Goal: Task Accomplishment & Management: Manage account settings

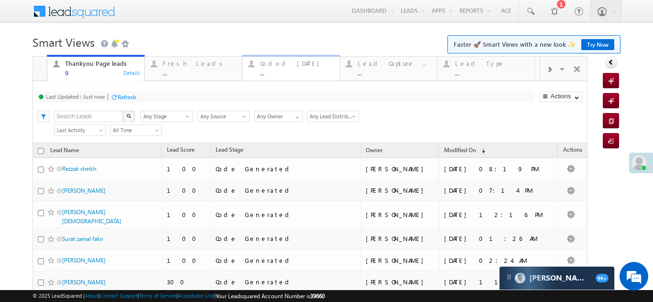
click at [281, 68] on div "Coded Today ..." at bounding box center [297, 67] width 74 height 19
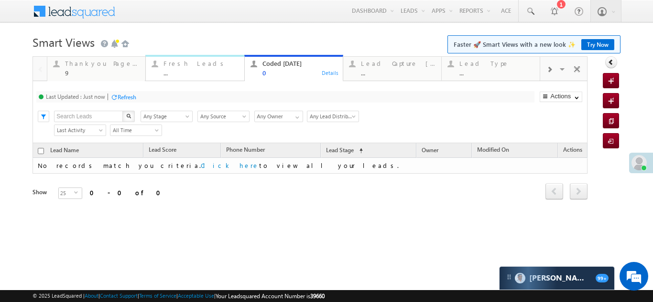
click at [177, 65] on div "Fresh Leads" at bounding box center [200, 64] width 75 height 8
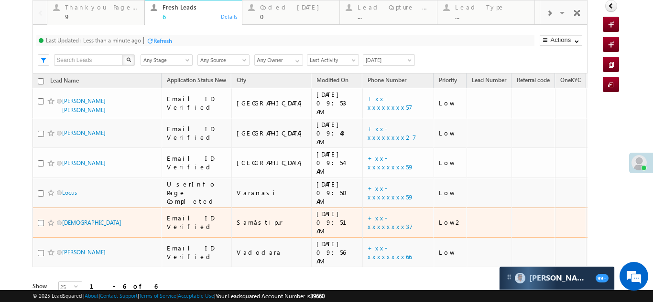
scroll to position [57, 0]
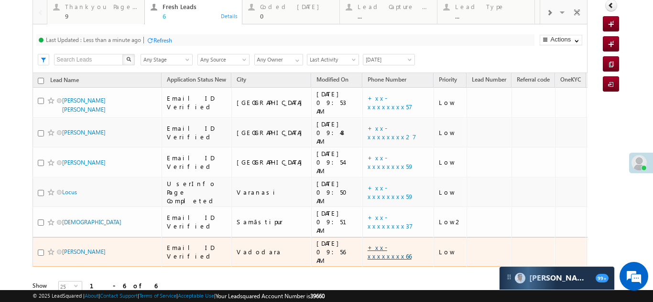
click at [367, 244] on link "+xx-xxxxxxxx66" at bounding box center [389, 252] width 44 height 17
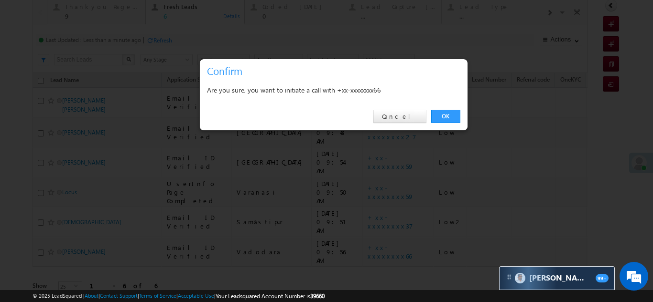
click at [437, 113] on link "OK" at bounding box center [445, 116] width 29 height 13
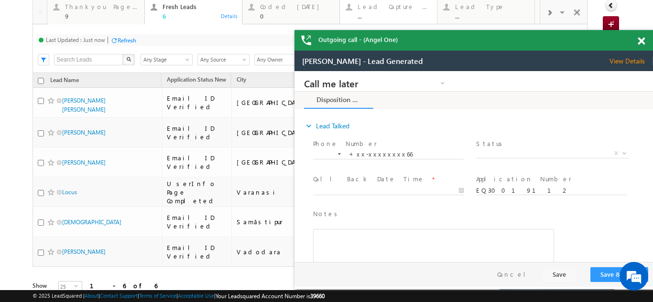
click at [390, 10] on div "Lead Capture Today" at bounding box center [394, 7] width 74 height 8
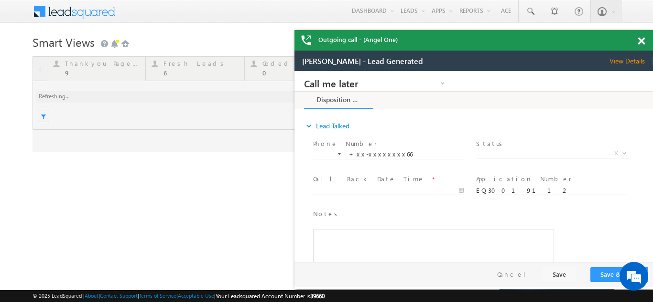
scroll to position [0, 0]
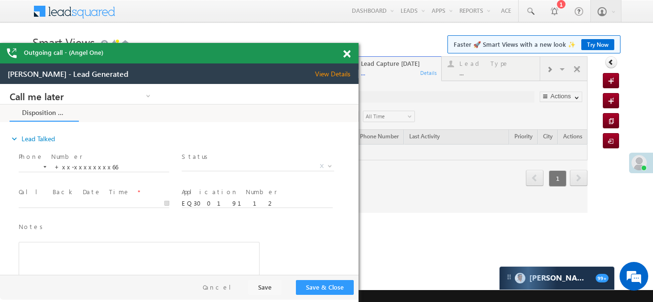
drag, startPoint x: 542, startPoint y: 40, endPoint x: 242, endPoint y: 53, distance: 300.3
click at [243, 53] on div "Outgoing call - (Angel One)" at bounding box center [179, 53] width 358 height 21
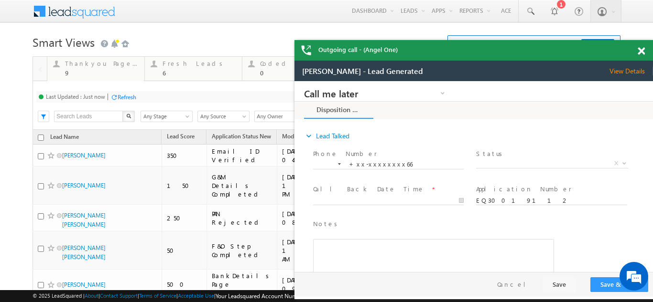
drag, startPoint x: 275, startPoint y: 54, endPoint x: 259, endPoint y: 4, distance: 52.1
click at [587, 51] on div "Outgoing call - (Angel One)" at bounding box center [473, 50] width 358 height 21
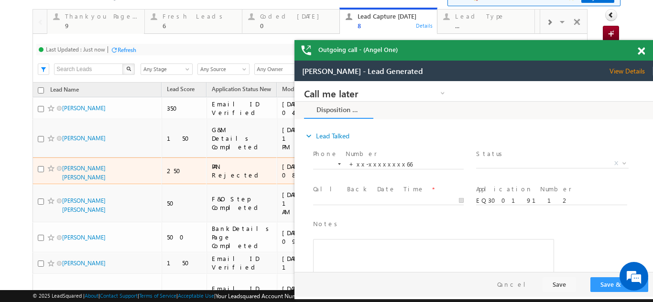
scroll to position [24, 0]
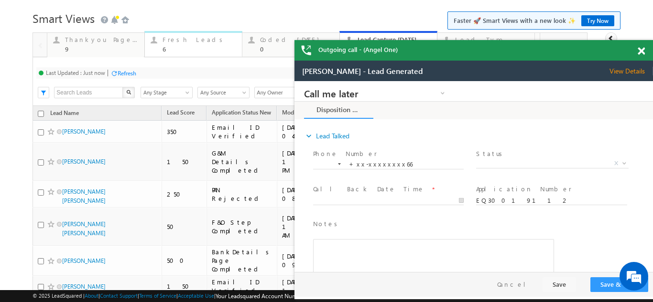
click at [174, 42] on div "Fresh Leads" at bounding box center [199, 40] width 74 height 8
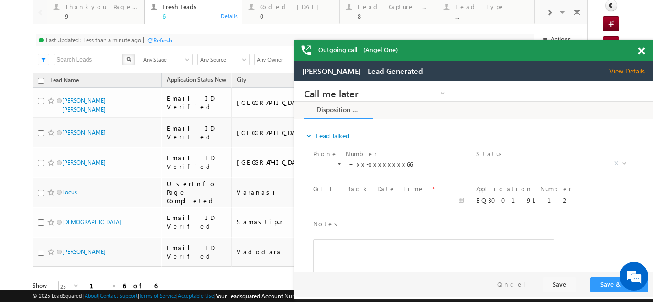
click at [625, 71] on span "View Details" at bounding box center [630, 71] width 43 height 9
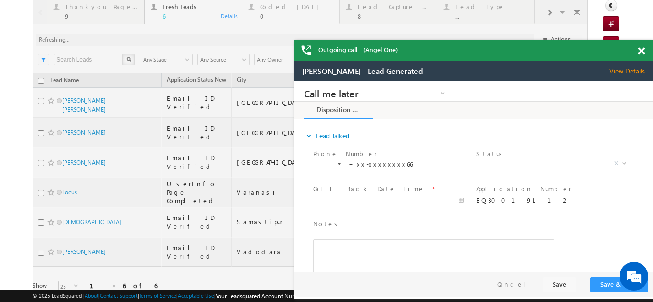
scroll to position [0, 0]
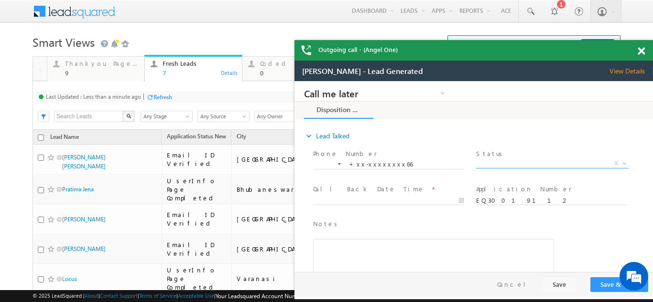
click at [510, 162] on span "X" at bounding box center [552, 164] width 152 height 10
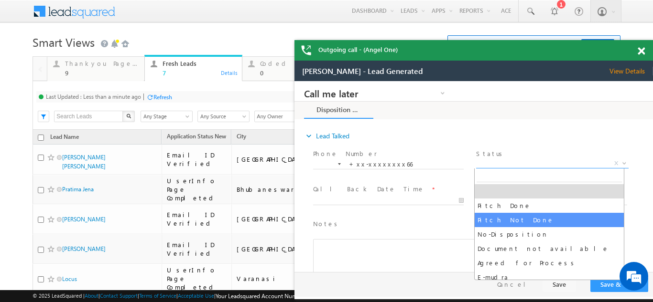
select select "Pitch Not Done"
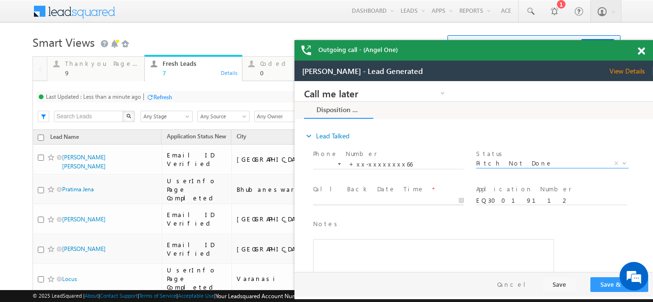
type input "10/05/25 10:45 AM"
click at [377, 200] on body "Call me later Campaign Success Commitment Cross Sell Customer Drop-off reasons …" at bounding box center [473, 176] width 358 height 191
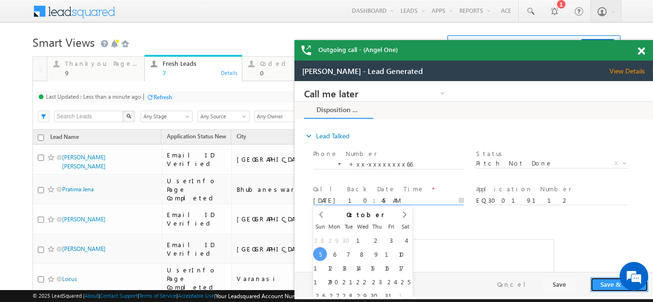
click at [600, 284] on button "Save & Close" at bounding box center [619, 285] width 58 height 15
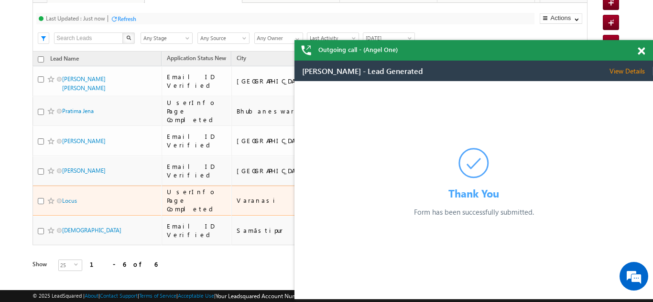
scroll to position [57, 0]
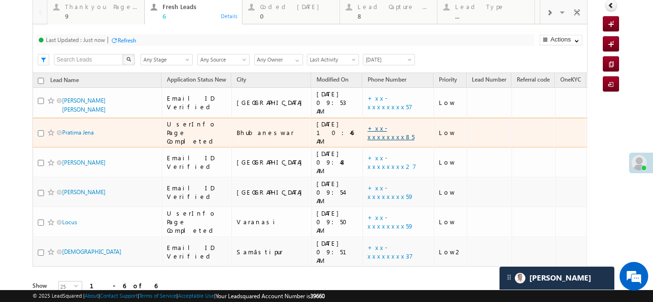
click at [367, 124] on link "+xx-xxxxxxxx85" at bounding box center [390, 132] width 47 height 17
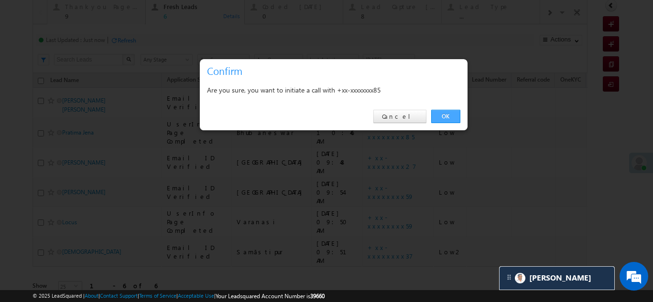
click at [450, 115] on link "OK" at bounding box center [445, 116] width 29 height 13
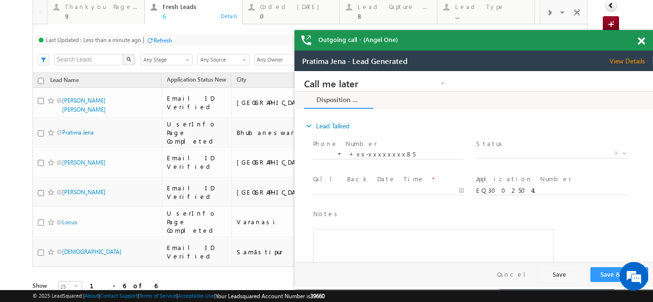
scroll to position [0, 0]
drag, startPoint x: 629, startPoint y: 62, endPoint x: 616, endPoint y: 61, distance: 12.5
click at [629, 62] on span "View Details" at bounding box center [630, 61] width 43 height 9
click at [623, 62] on span "View Details" at bounding box center [630, 61] width 43 height 9
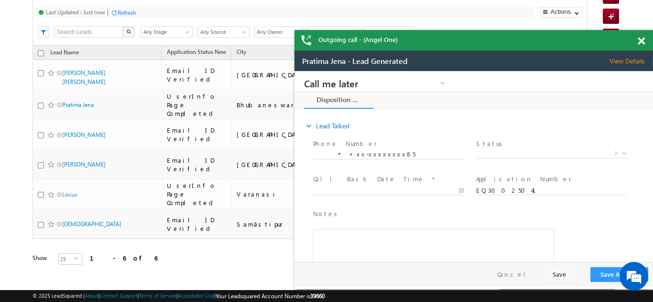
scroll to position [57, 0]
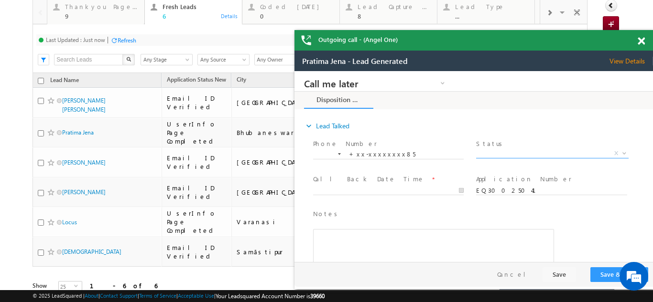
click at [513, 153] on span "X" at bounding box center [552, 154] width 152 height 10
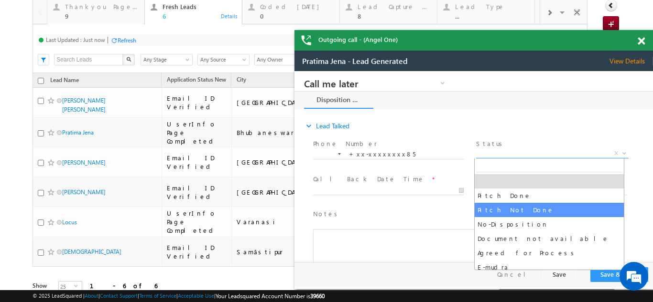
select select "Pitch Not Done"
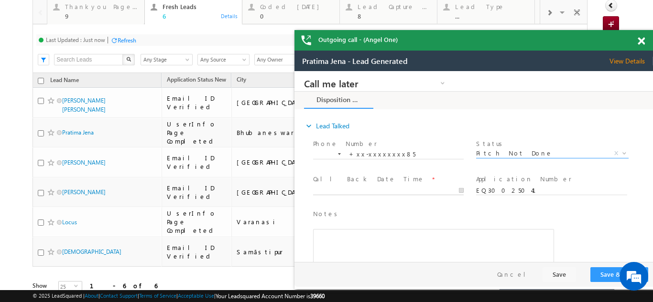
type input "10/05/25 10:48 AM"
click at [388, 189] on input "10/05/25 10:48 AM" at bounding box center [388, 191] width 150 height 10
click at [607, 274] on button "Save & Close" at bounding box center [619, 275] width 58 height 15
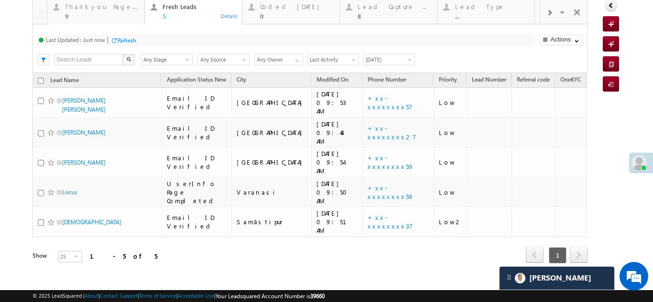
scroll to position [35, 0]
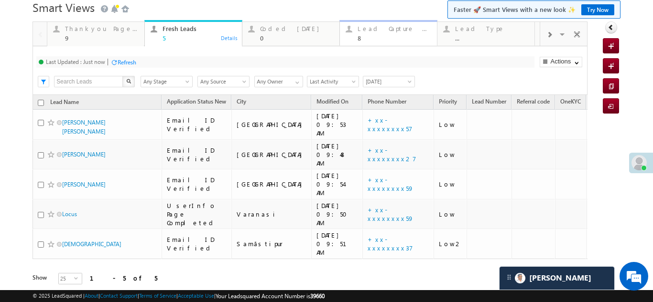
click at [385, 30] on div "Lead Capture Today" at bounding box center [394, 29] width 74 height 8
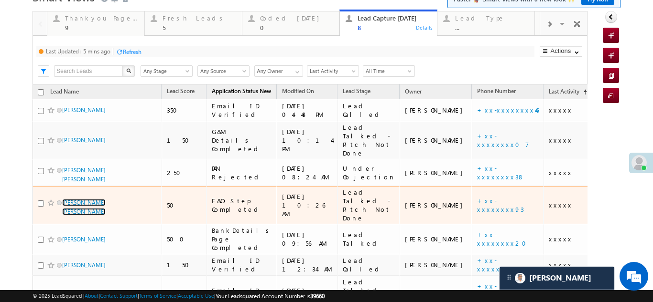
scroll to position [0, 0]
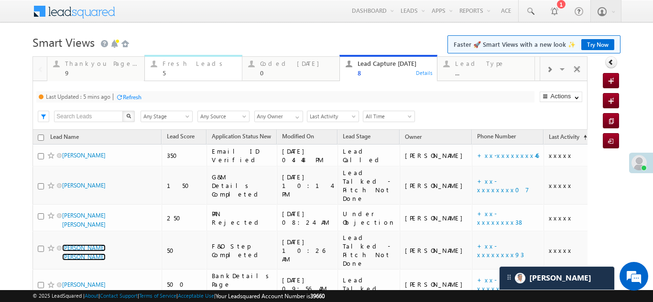
click at [187, 63] on div "Fresh Leads" at bounding box center [199, 64] width 74 height 8
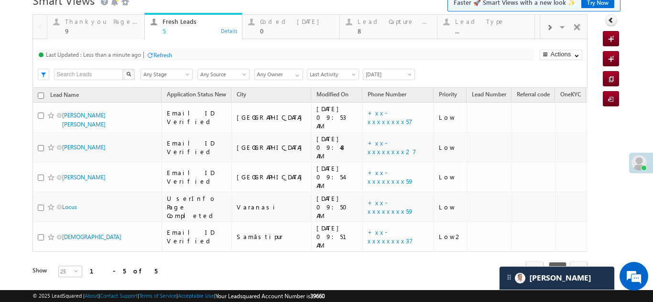
scroll to position [35, 0]
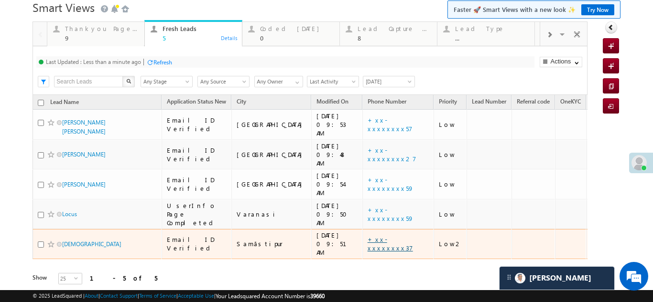
click at [367, 236] on link "+xx-xxxxxxxx37" at bounding box center [389, 244] width 45 height 17
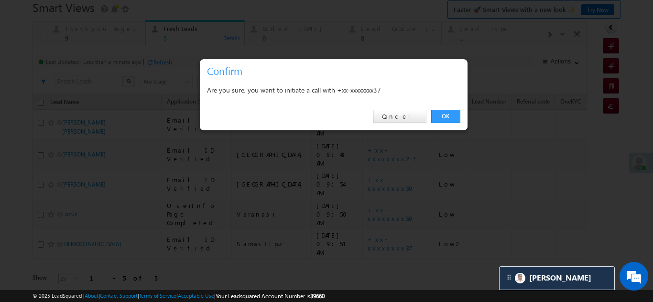
click at [447, 115] on link "OK" at bounding box center [445, 116] width 29 height 13
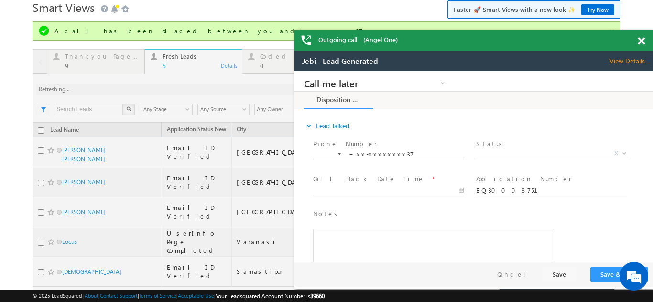
scroll to position [0, 0]
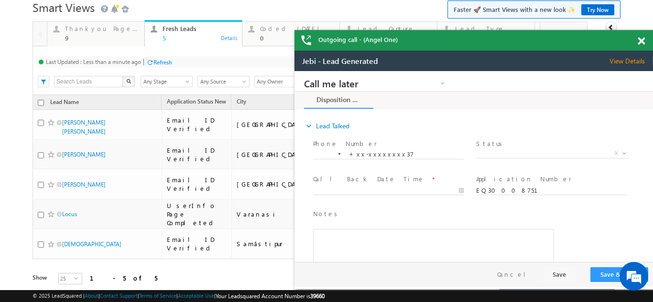
click at [629, 61] on span "View Details" at bounding box center [630, 61] width 43 height 9
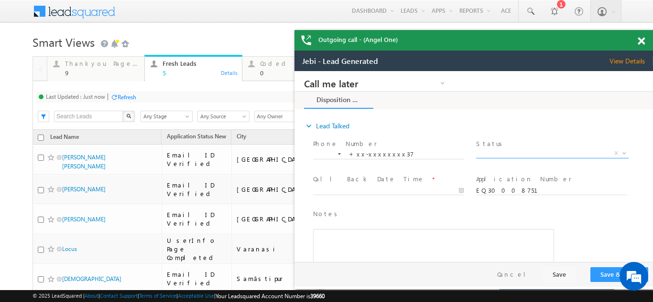
click at [517, 154] on span "X" at bounding box center [552, 154] width 152 height 10
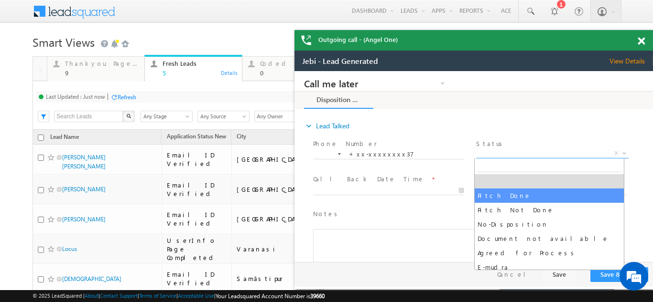
click at [640, 39] on span at bounding box center [640, 41] width 7 height 8
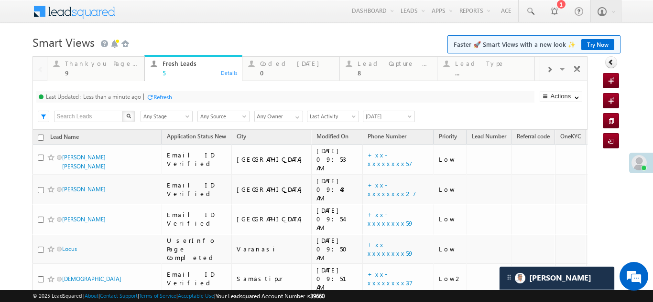
click at [166, 97] on div "Refresh" at bounding box center [162, 97] width 19 height 7
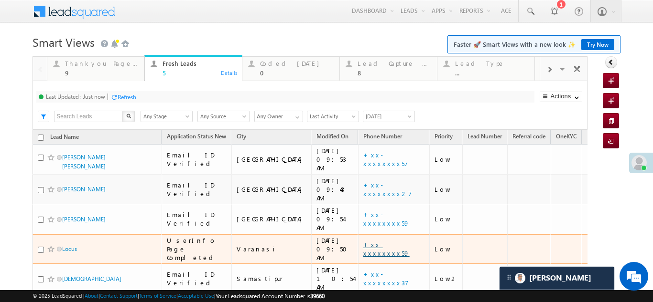
click at [363, 241] on link "+xx-xxxxxxxx59" at bounding box center [386, 249] width 46 height 17
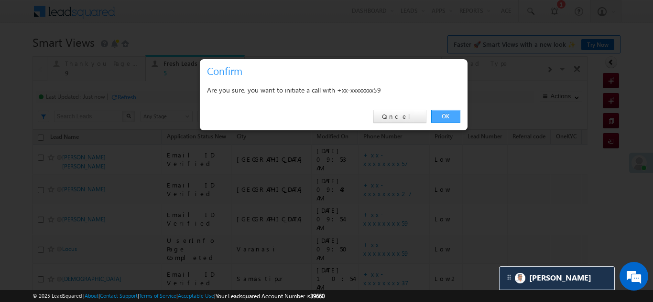
click at [446, 114] on link "OK" at bounding box center [445, 116] width 29 height 13
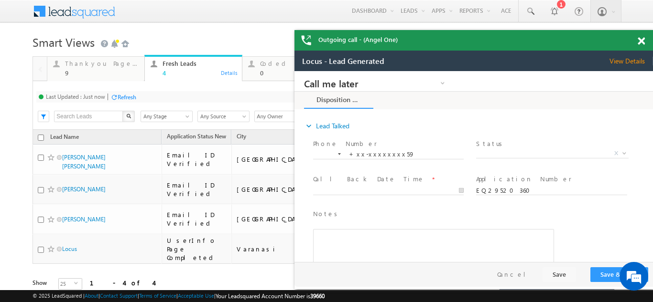
click at [621, 59] on span "View Details" at bounding box center [630, 61] width 43 height 9
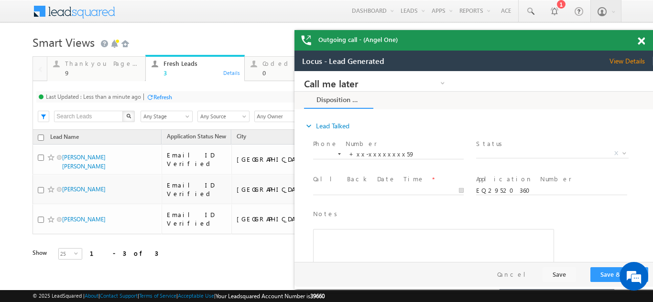
click at [641, 40] on span at bounding box center [640, 41] width 7 height 8
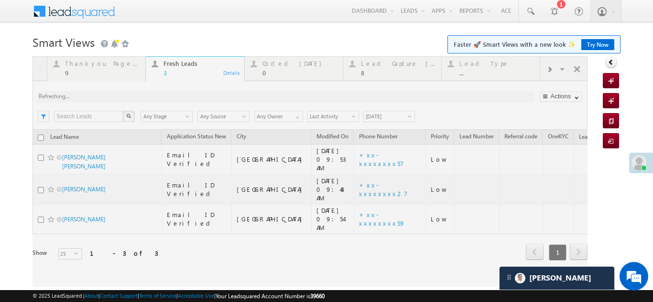
click at [345, 198] on div at bounding box center [309, 171] width 555 height 231
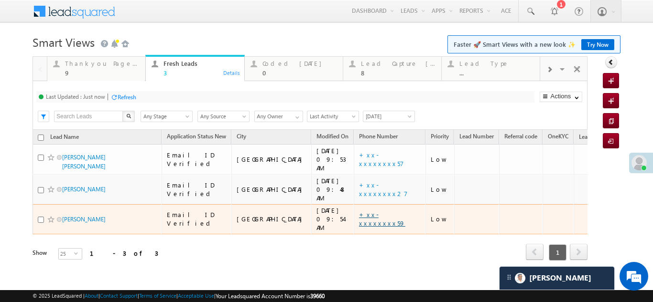
click at [359, 211] on link "+xx-xxxxxxxx59" at bounding box center [382, 219] width 46 height 17
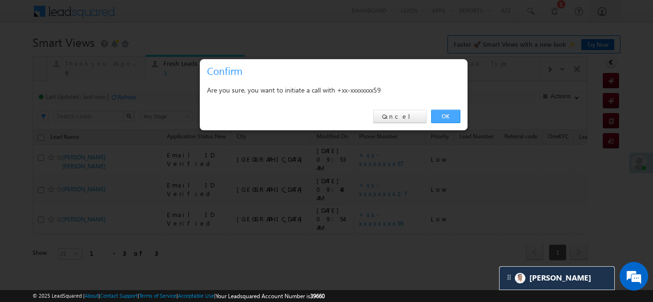
click at [448, 115] on link "OK" at bounding box center [445, 116] width 29 height 13
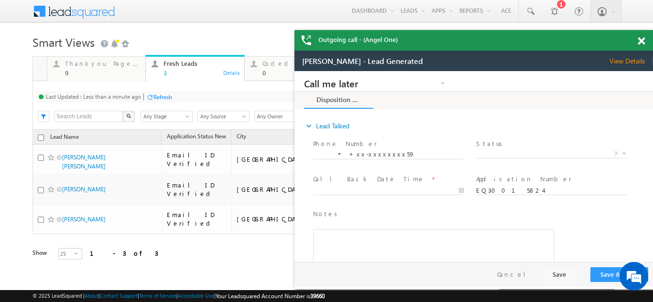
click at [638, 42] on span at bounding box center [640, 41] width 7 height 8
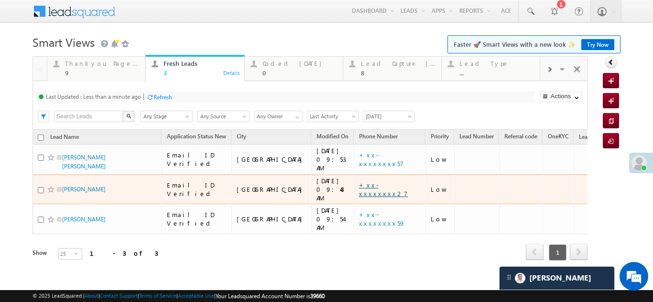
click at [359, 181] on link "+xx-xxxxxxxx27" at bounding box center [383, 189] width 49 height 17
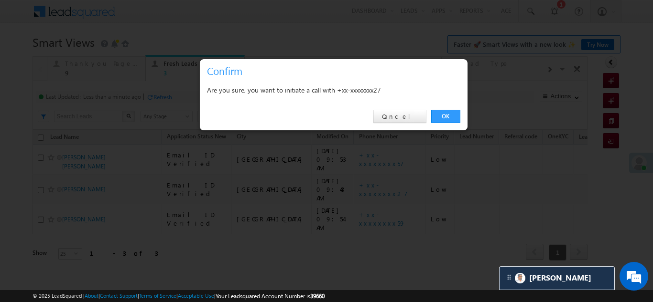
click at [443, 113] on link "OK" at bounding box center [445, 116] width 29 height 13
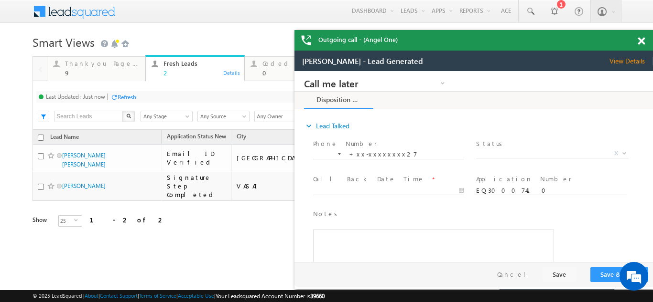
click at [641, 41] on span at bounding box center [640, 41] width 7 height 8
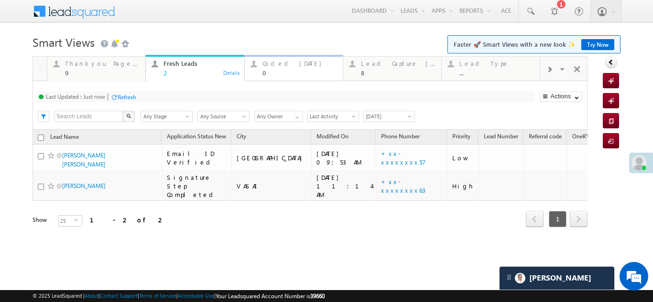
click at [282, 67] on div "Coded Today" at bounding box center [299, 64] width 75 height 8
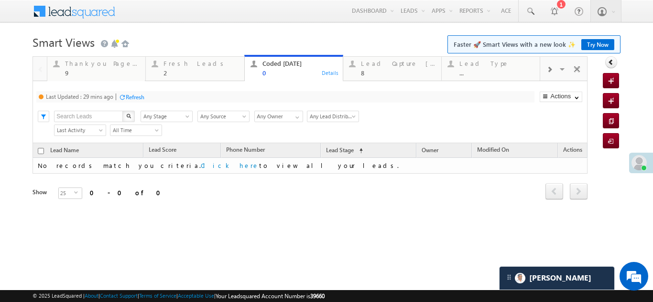
click at [136, 96] on div "Refresh" at bounding box center [135, 97] width 19 height 7
click at [179, 64] on div "Fresh Leads" at bounding box center [200, 64] width 75 height 8
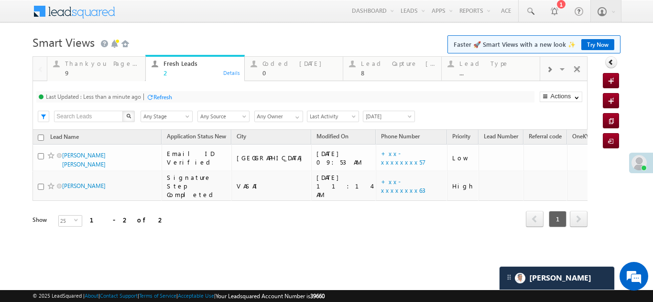
click at [165, 95] on div "Refresh" at bounding box center [162, 97] width 19 height 7
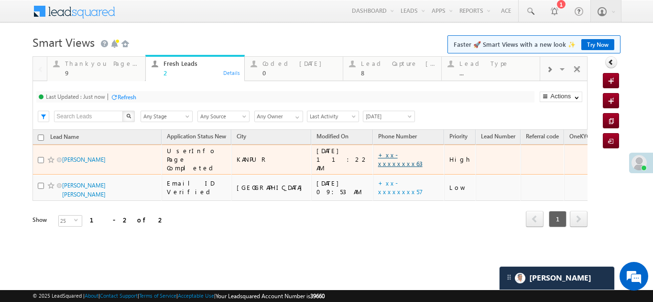
click at [378, 153] on link "+xx-xxxxxxxx63" at bounding box center [400, 159] width 44 height 17
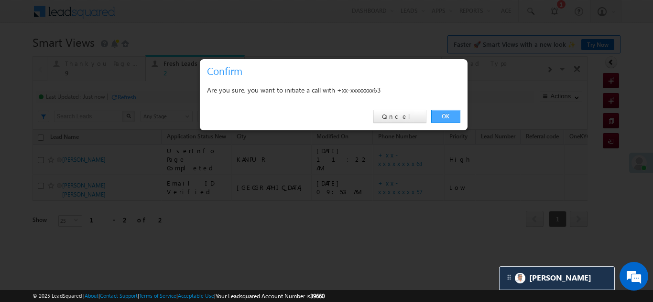
click at [441, 113] on link "OK" at bounding box center [445, 116] width 29 height 13
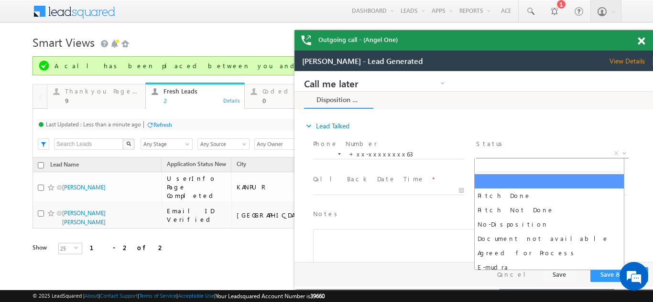
click at [524, 152] on span "X" at bounding box center [552, 154] width 152 height 10
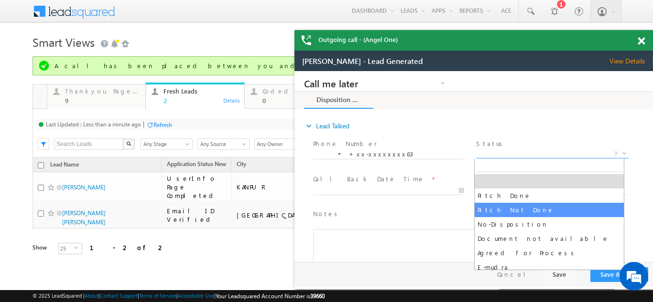
select select "Pitch Not Done"
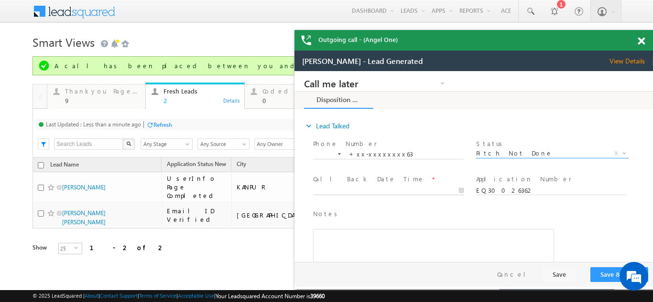
type input "10/05/25 11:24 AM"
click at [352, 190] on input "10/05/25 11:24 AM" at bounding box center [388, 191] width 150 height 10
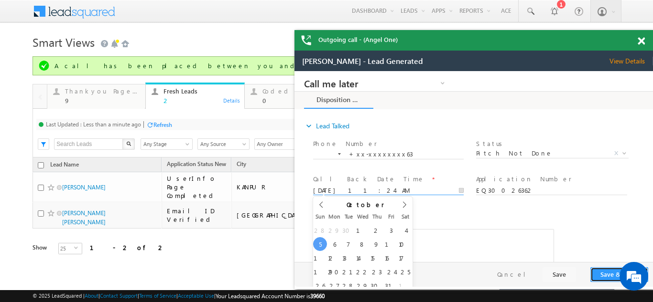
click at [600, 273] on button "Save & Close" at bounding box center [619, 275] width 58 height 15
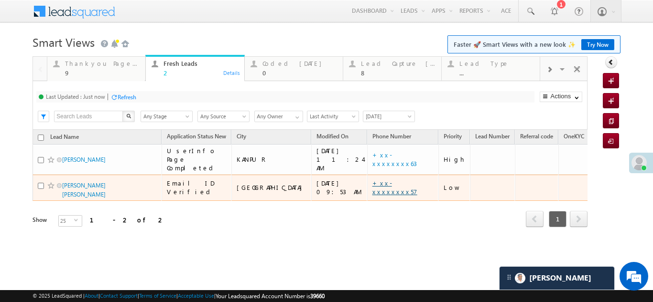
click at [372, 179] on link "+xx-xxxxxxxx57" at bounding box center [394, 187] width 45 height 17
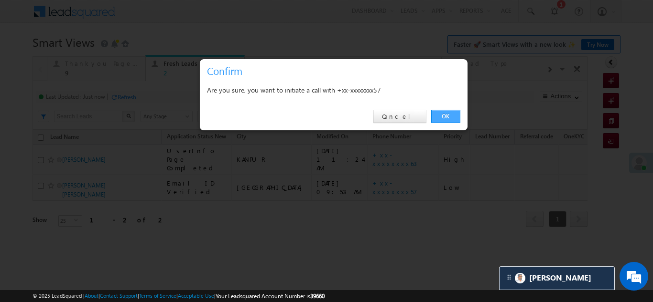
click at [451, 116] on link "OK" at bounding box center [445, 116] width 29 height 13
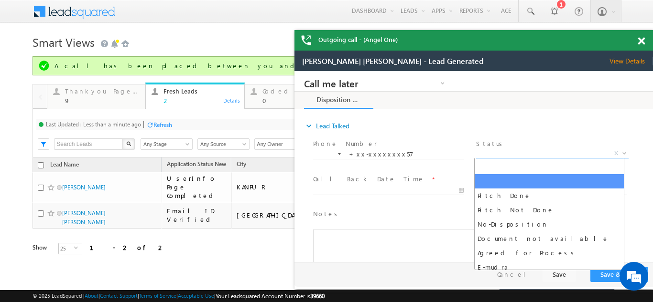
click at [527, 152] on span "X" at bounding box center [552, 154] width 152 height 10
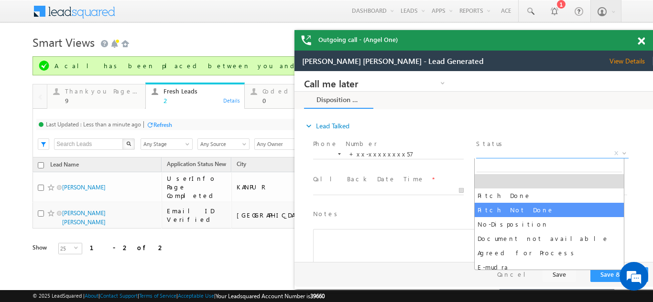
select select "Pitch Not Done"
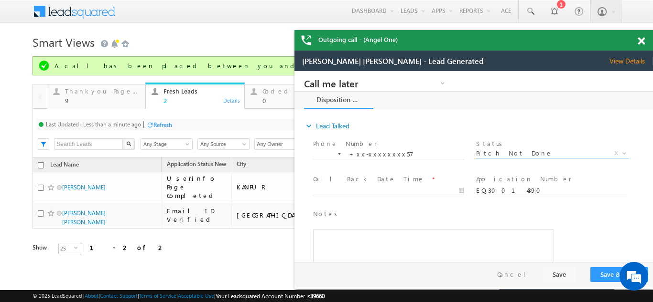
click at [638, 41] on span at bounding box center [640, 41] width 7 height 8
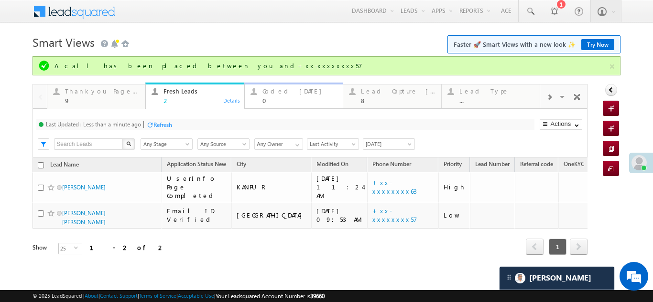
click at [293, 93] on div "Coded Today" at bounding box center [299, 91] width 75 height 8
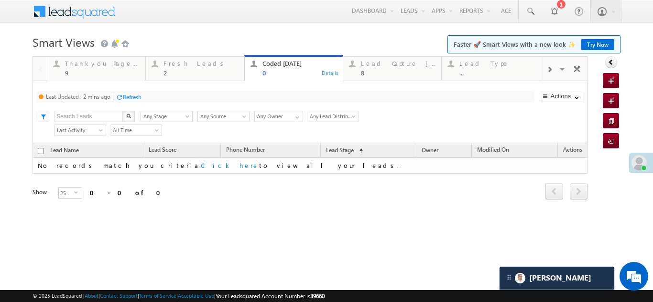
click at [133, 98] on div "Refresh" at bounding box center [132, 97] width 19 height 7
click at [385, 64] on div "Lead Capture Today" at bounding box center [398, 64] width 75 height 8
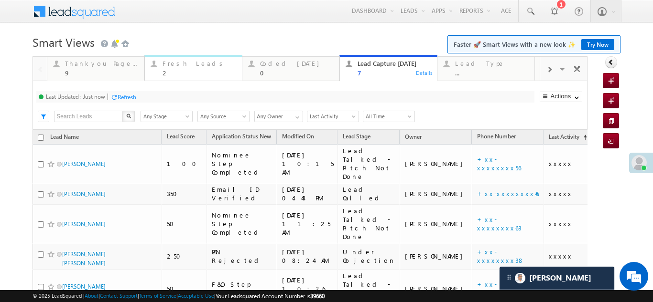
click at [171, 62] on div "Fresh Leads" at bounding box center [199, 64] width 74 height 8
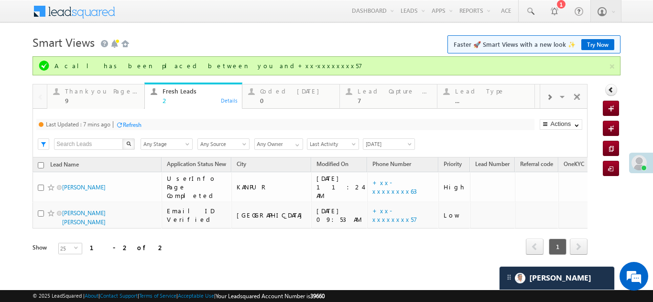
click at [135, 125] on div "Refresh" at bounding box center [132, 124] width 19 height 7
click at [135, 123] on div "Refresh" at bounding box center [132, 124] width 19 height 7
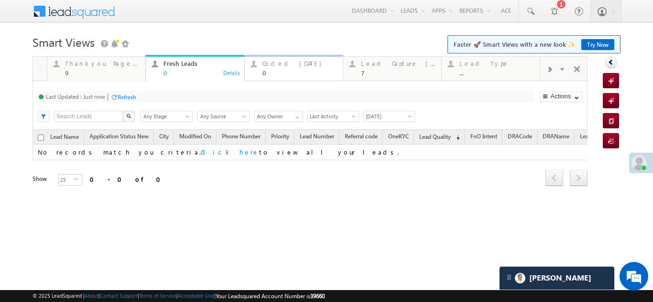
click at [286, 64] on div "Coded Today" at bounding box center [299, 64] width 75 height 8
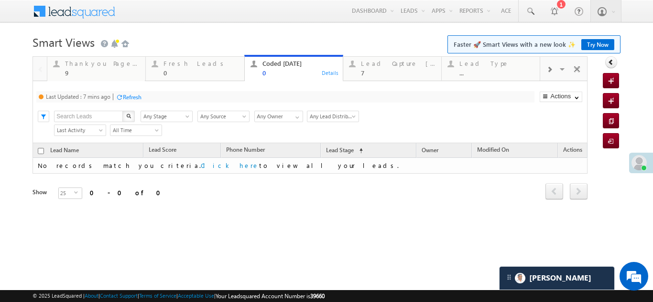
click at [285, 64] on div "Coded Today" at bounding box center [299, 64] width 75 height 8
click at [129, 96] on div "Refresh" at bounding box center [132, 97] width 19 height 7
click at [382, 68] on div "Lead Capture Today 7" at bounding box center [398, 67] width 75 height 19
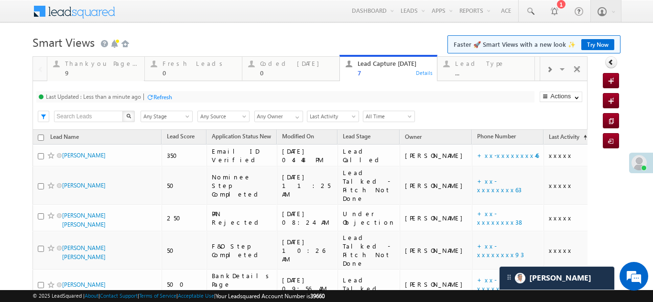
click at [161, 94] on div "Refresh" at bounding box center [162, 97] width 19 height 7
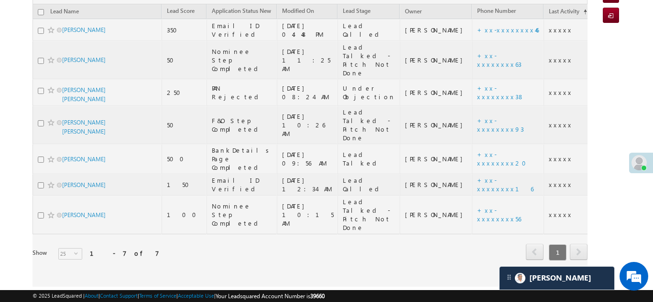
scroll to position [129, 0]
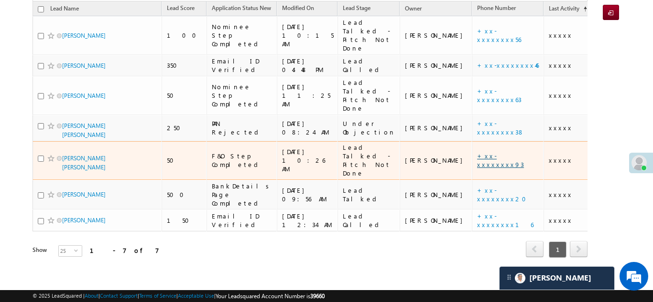
click at [477, 154] on link "+xx-xxxxxxxx93" at bounding box center [500, 160] width 47 height 17
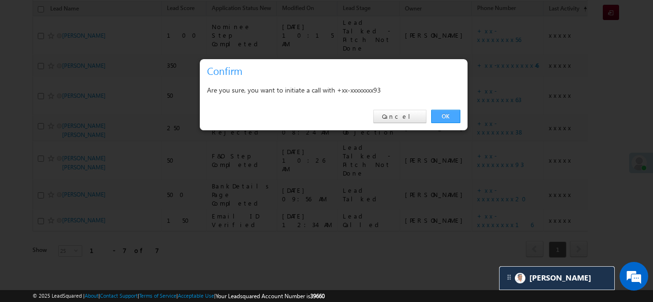
click at [442, 115] on link "OK" at bounding box center [445, 116] width 29 height 13
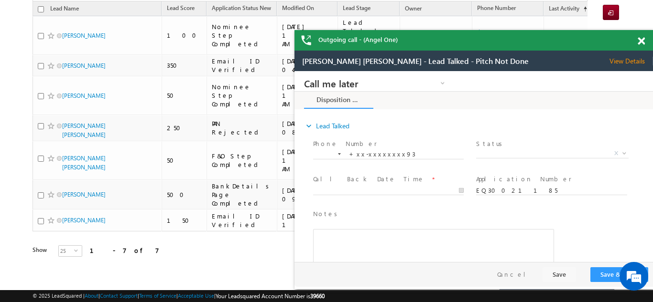
scroll to position [0, 0]
click at [621, 63] on span "View Details" at bounding box center [630, 61] width 43 height 9
click at [642, 40] on span at bounding box center [640, 41] width 7 height 8
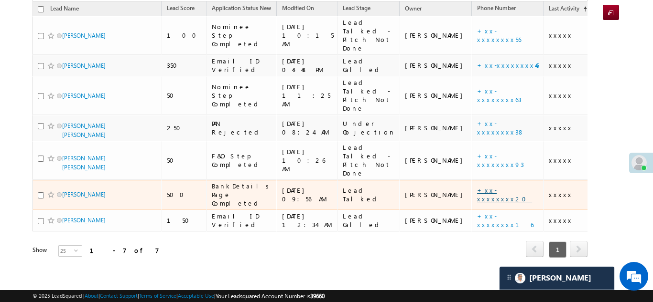
click at [477, 186] on link "+xx-xxxxxxxx20" at bounding box center [504, 194] width 55 height 17
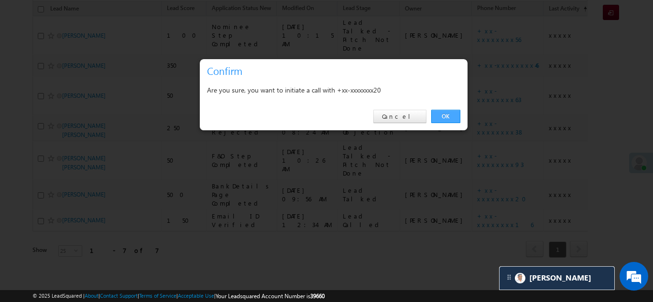
click at [448, 116] on link "OK" at bounding box center [445, 116] width 29 height 13
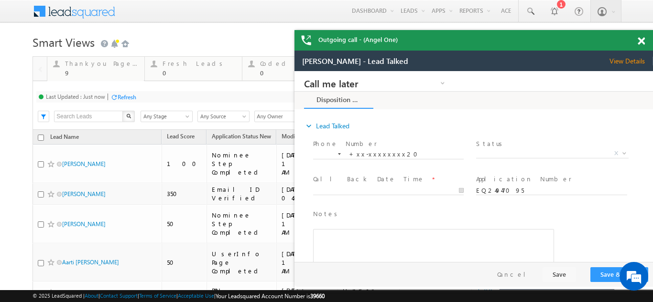
click at [642, 39] on span at bounding box center [640, 41] width 7 height 8
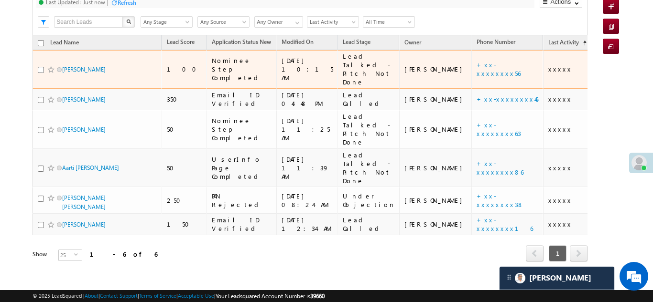
scroll to position [96, 0]
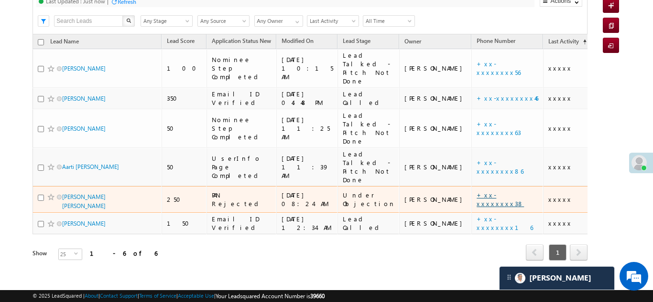
click at [476, 196] on link "+xx-xxxxxxxx38" at bounding box center [499, 199] width 47 height 17
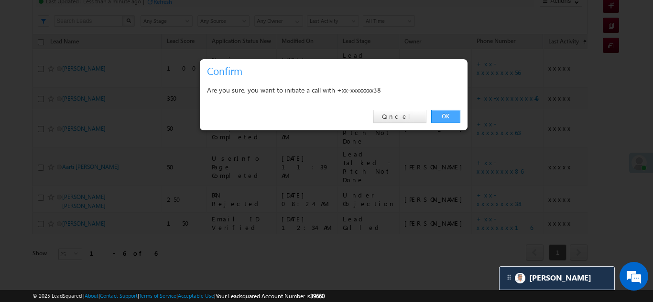
click at [439, 116] on link "OK" at bounding box center [445, 116] width 29 height 13
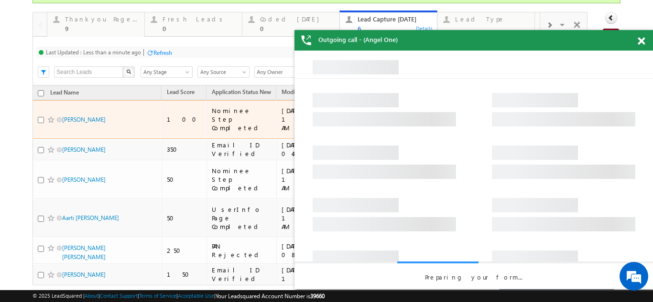
scroll to position [28, 0]
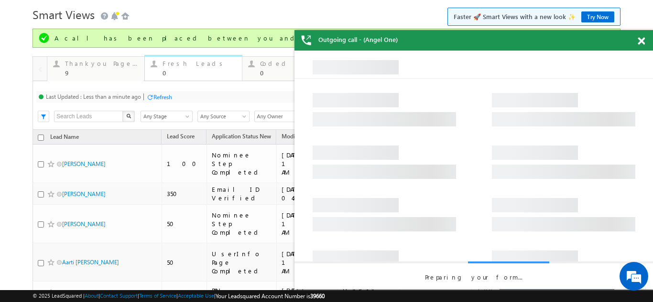
click at [182, 64] on div "Fresh Leads" at bounding box center [199, 64] width 74 height 8
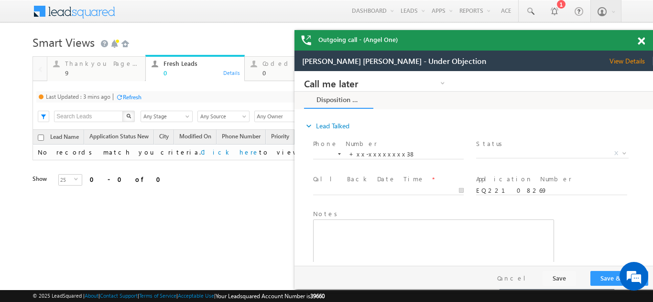
scroll to position [0, 0]
click at [140, 95] on div "Refresh" at bounding box center [132, 97] width 19 height 7
click at [264, 68] on div "Coded Today 0" at bounding box center [299, 67] width 75 height 19
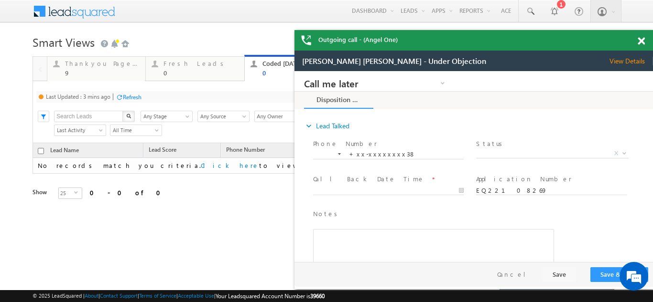
click at [630, 57] on span "View Details" at bounding box center [630, 61] width 43 height 9
click at [642, 40] on span at bounding box center [640, 41] width 7 height 8
click at [643, 41] on span at bounding box center [640, 41] width 7 height 8
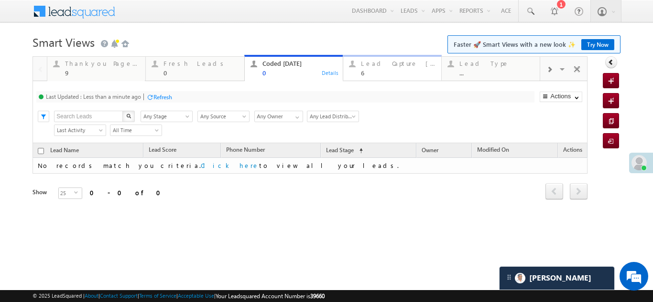
click at [388, 68] on div "Lead Capture Today 6" at bounding box center [398, 67] width 75 height 19
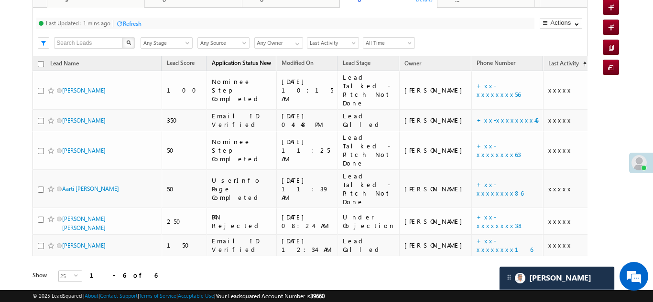
scroll to position [123, 0]
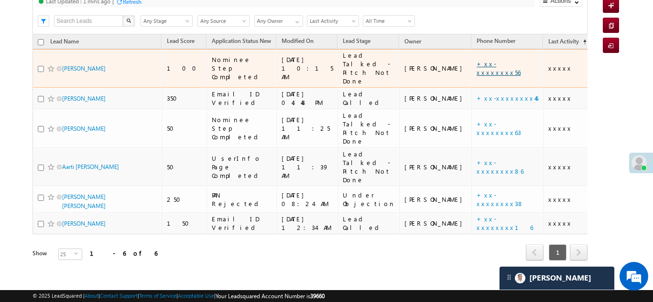
click at [476, 68] on link "+xx-xxxxxxxx56" at bounding box center [498, 68] width 44 height 17
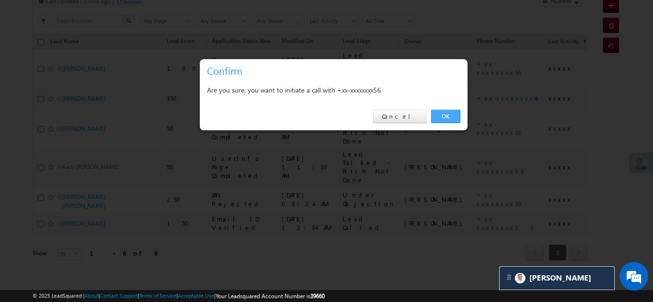
click at [448, 116] on link "OK" at bounding box center [445, 116] width 29 height 13
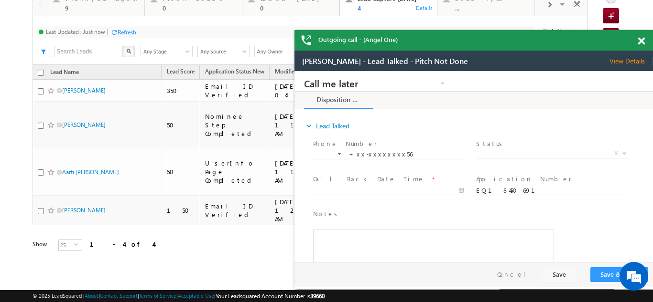
scroll to position [47, 0]
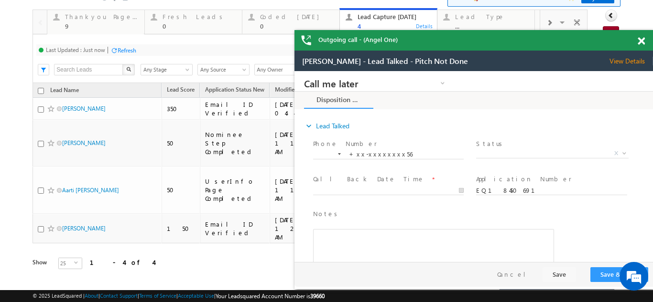
click at [643, 39] on span at bounding box center [640, 41] width 7 height 8
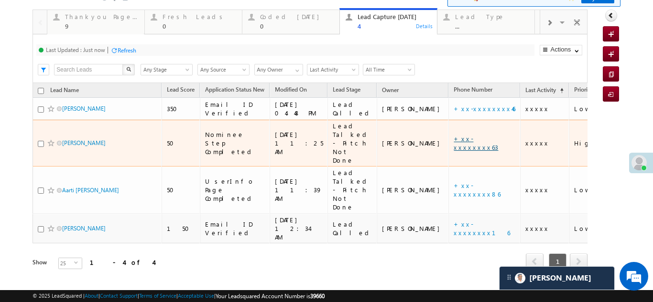
click at [453, 138] on link "+xx-xxxxxxxx63" at bounding box center [475, 143] width 44 height 17
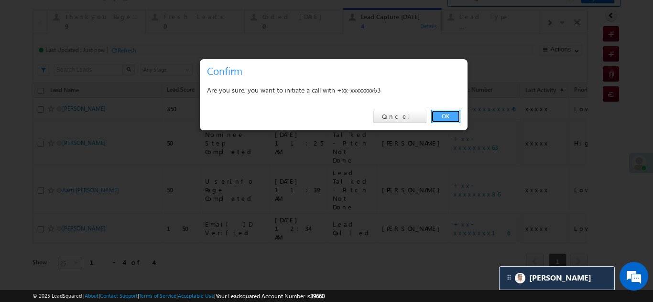
click at [448, 118] on link "OK" at bounding box center [445, 116] width 29 height 13
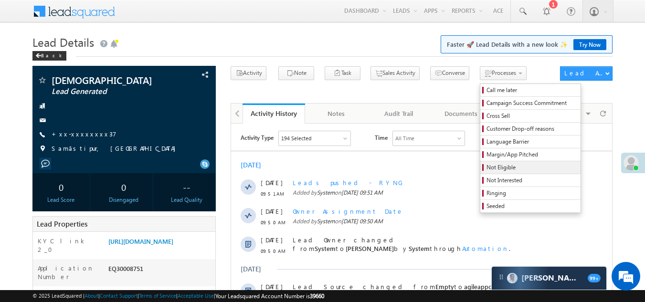
click at [487, 167] on span "Not Eligible" at bounding box center [532, 167] width 91 height 9
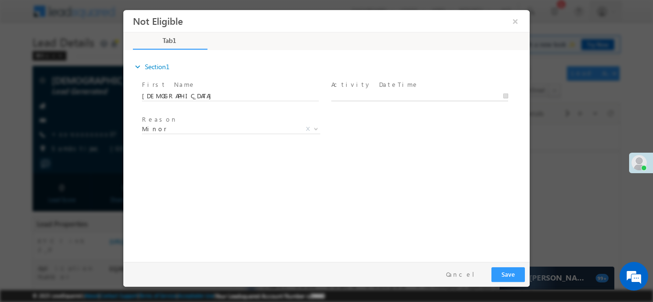
type input "10/05/25 10:53 AM"
click at [382, 95] on input "10/05/25 10:53 AM" at bounding box center [419, 96] width 177 height 10
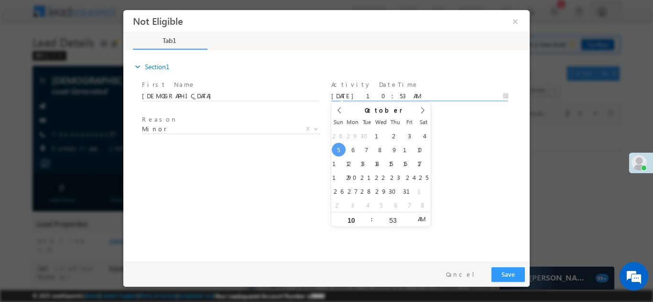
click at [515, 204] on div "expand_more Section1 First Name *" at bounding box center [328, 154] width 401 height 206
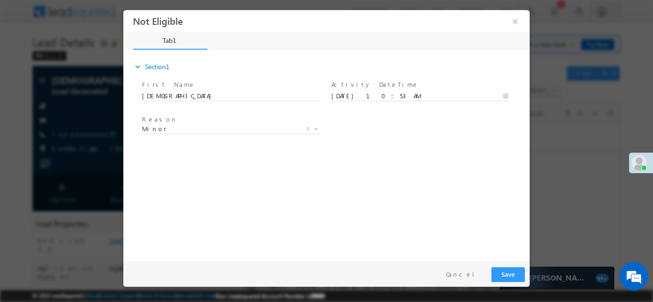
click at [504, 276] on button "Save" at bounding box center [507, 274] width 33 height 15
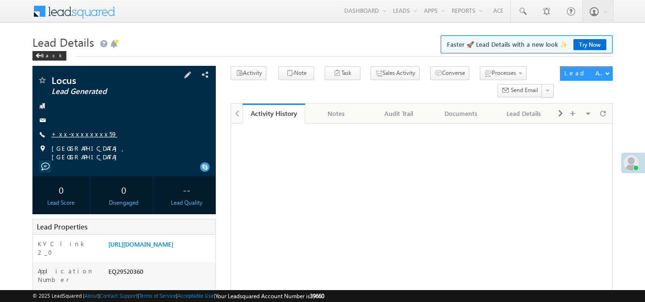
click at [77, 133] on link "+xx-xxxxxxxx59" at bounding box center [85, 134] width 66 height 8
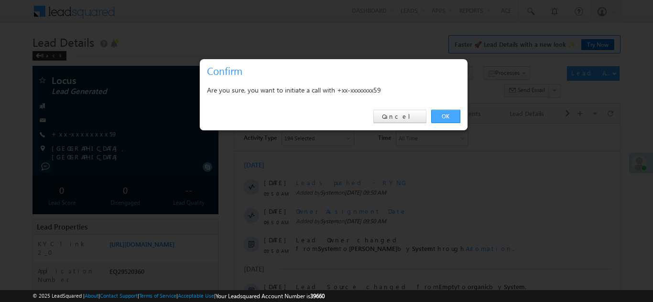
click at [445, 116] on link "OK" at bounding box center [445, 116] width 29 height 13
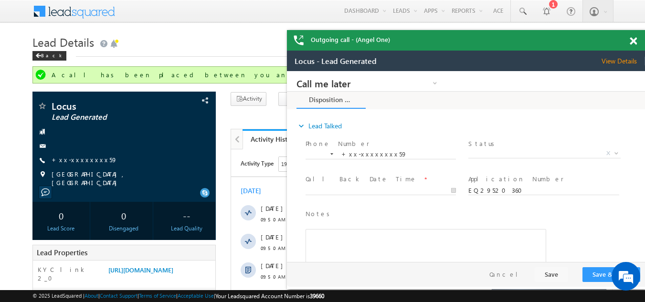
click at [636, 43] on span at bounding box center [633, 41] width 7 height 8
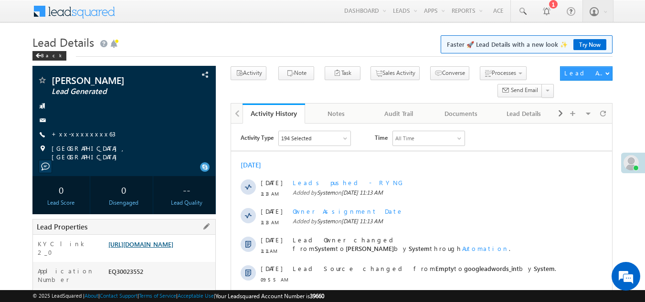
click at [159, 247] on link "[URL][DOMAIN_NAME]" at bounding box center [140, 244] width 65 height 8
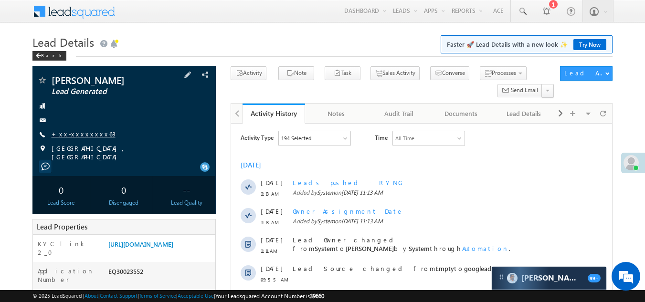
click at [78, 133] on link "+xx-xxxxxxxx63" at bounding box center [84, 134] width 64 height 8
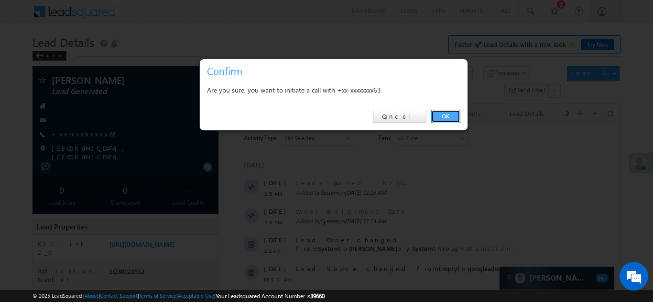
click at [442, 115] on link "OK" at bounding box center [445, 116] width 29 height 13
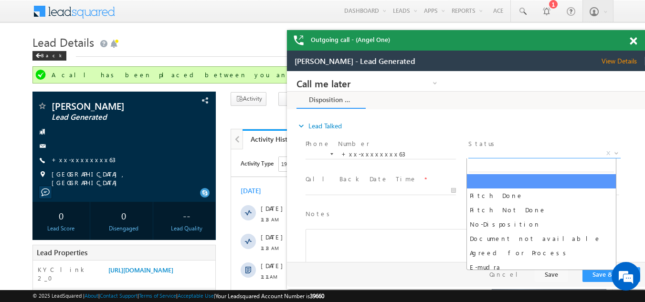
click at [507, 151] on span "X" at bounding box center [545, 154] width 152 height 10
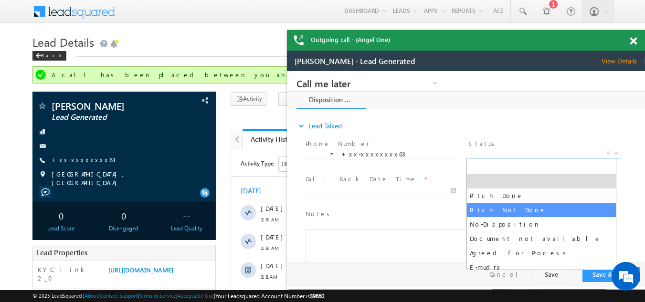
select select "Pitch Not Done"
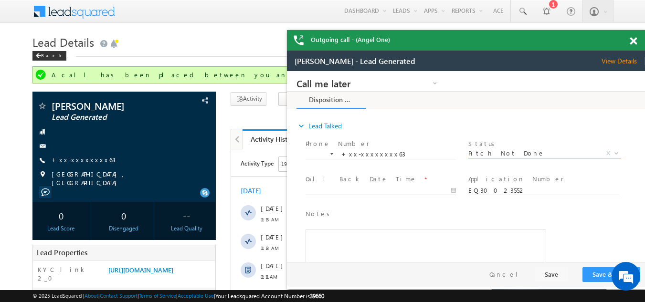
type input "10/05/25 11:23 AM"
click at [376, 189] on input "10/05/25 11:23 AM" at bounding box center [381, 191] width 150 height 10
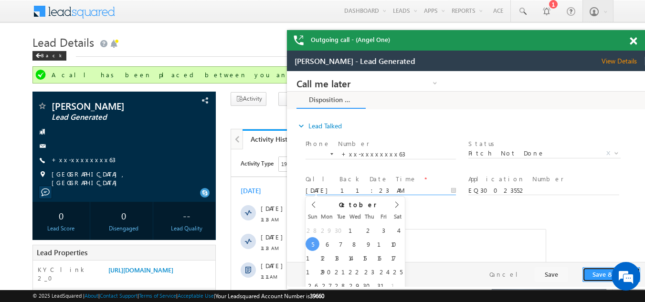
click at [595, 269] on button "Save & Close" at bounding box center [612, 275] width 58 height 15
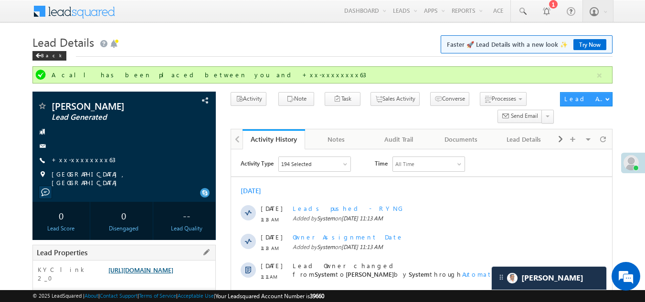
click at [149, 268] on link "https://angelbroking1-pk3em7sa.customui-test.leadsquared.com?leadId=63624d96-0e…" at bounding box center [140, 270] width 65 height 8
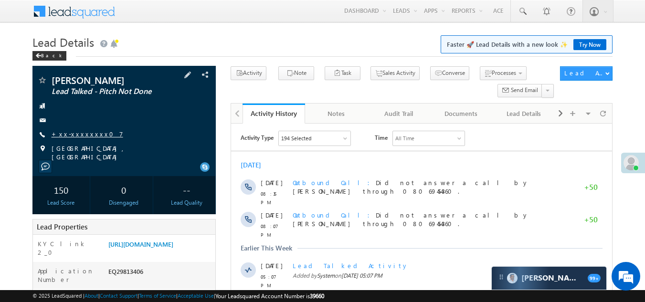
click at [63, 135] on link "+xx-xxxxxxxx07" at bounding box center [88, 134] width 72 height 8
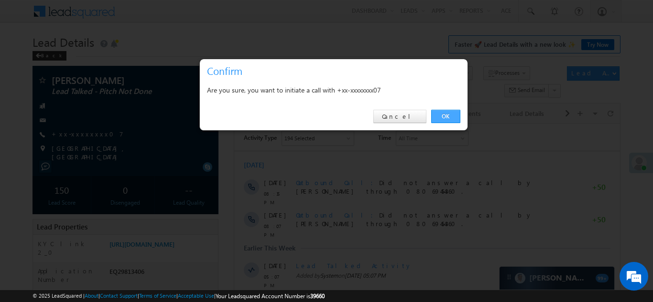
click at [441, 116] on link "OK" at bounding box center [445, 116] width 29 height 13
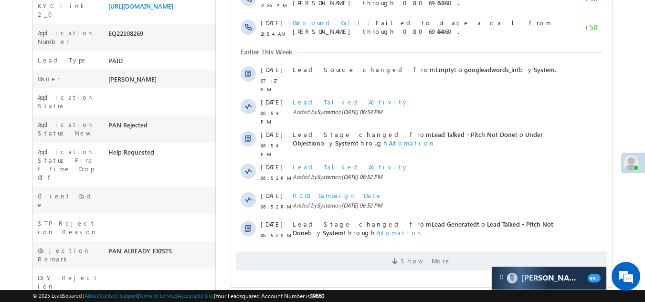
scroll to position [287, 0]
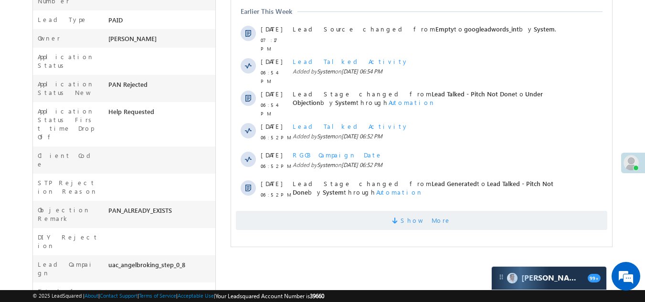
click at [311, 211] on span "Show More" at bounding box center [422, 220] width 372 height 19
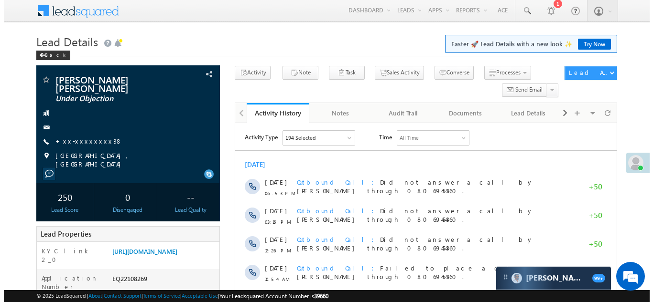
scroll to position [0, 0]
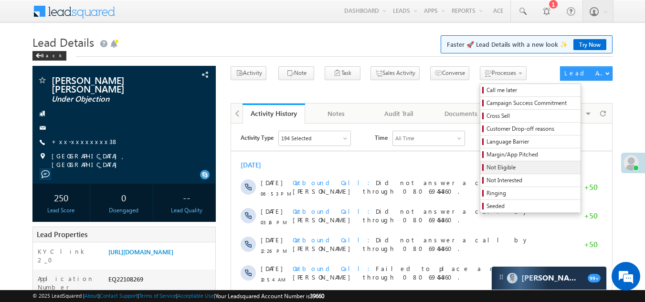
click at [487, 164] on span "Not Eligible" at bounding box center [532, 167] width 91 height 9
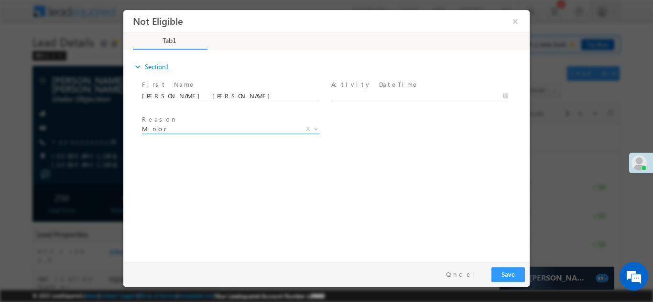
click at [176, 126] on span "Minor" at bounding box center [219, 128] width 155 height 9
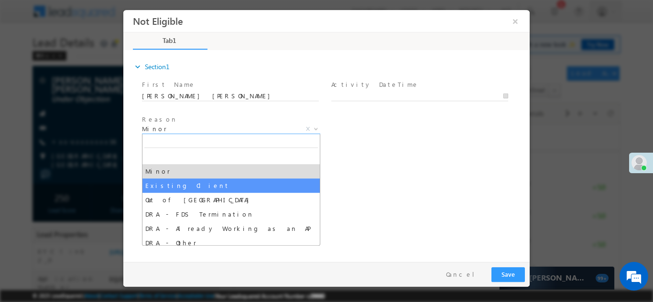
select select "Existing Client"
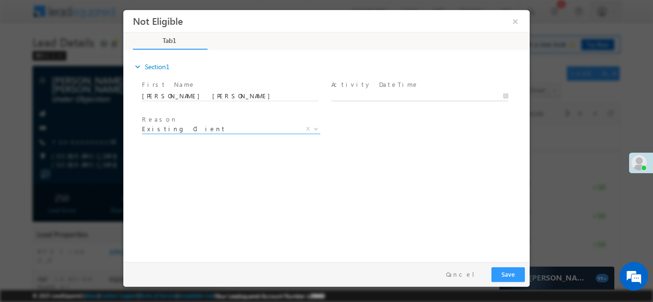
type input "10/05/25 11:41 AM"
click at [421, 94] on input "10/05/25 11:41 AM" at bounding box center [419, 96] width 177 height 10
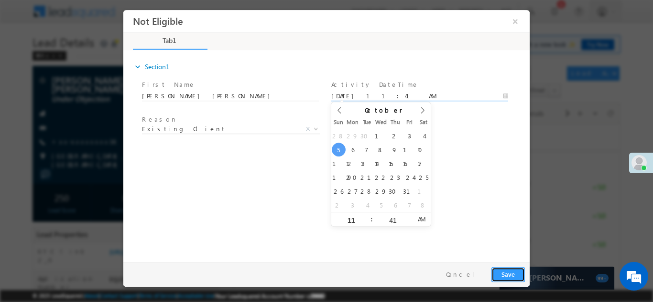
click at [507, 278] on button "Save" at bounding box center [507, 274] width 33 height 15
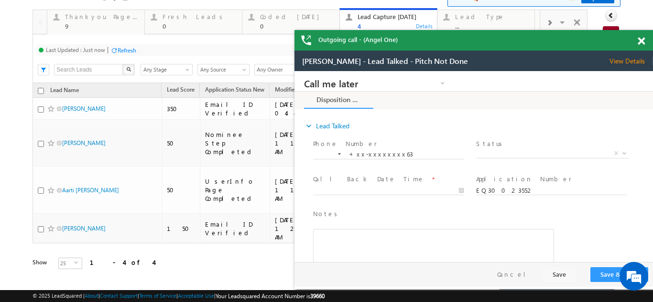
click at [642, 39] on span at bounding box center [640, 41] width 7 height 8
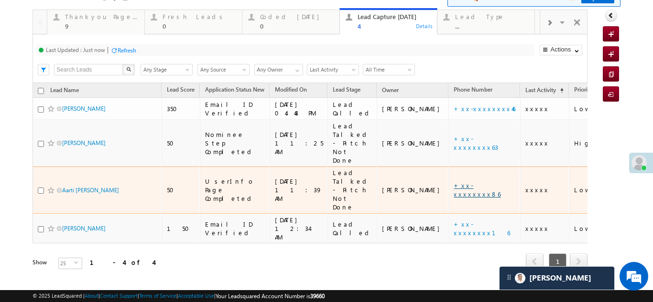
click at [453, 182] on link "+xx-xxxxxxxx86" at bounding box center [476, 190] width 47 height 17
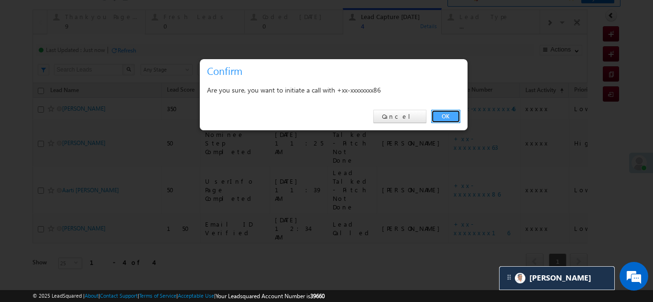
click at [445, 115] on link "OK" at bounding box center [445, 116] width 29 height 13
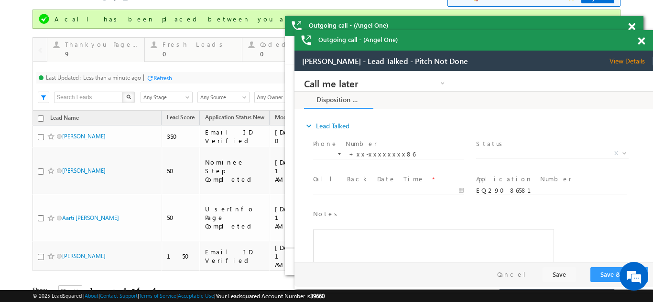
click at [629, 65] on div "Aarti Pankaj Wankhade - Lead Talked - Pitch Not Done View Details Change Lead" at bounding box center [473, 61] width 358 height 21
click at [628, 64] on span "View Details" at bounding box center [630, 61] width 43 height 9
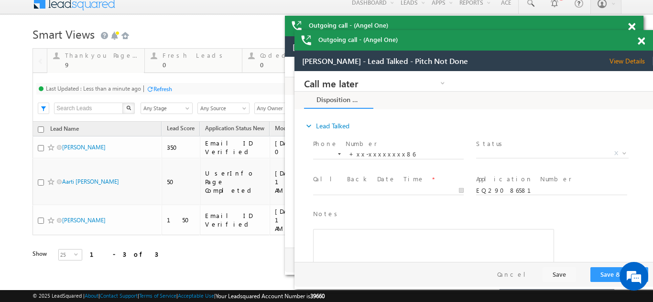
click at [640, 40] on span at bounding box center [640, 41] width 7 height 8
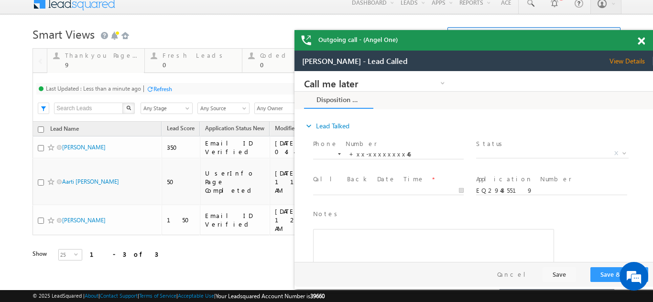
click at [640, 40] on span at bounding box center [640, 41] width 7 height 8
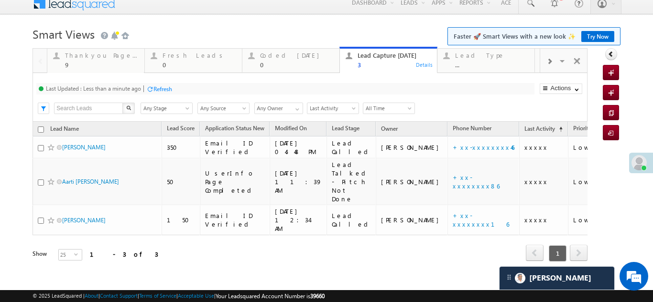
click at [163, 88] on div "Refresh" at bounding box center [162, 89] width 19 height 7
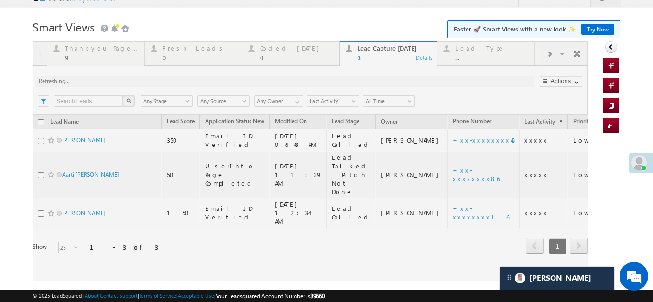
scroll to position [8, 0]
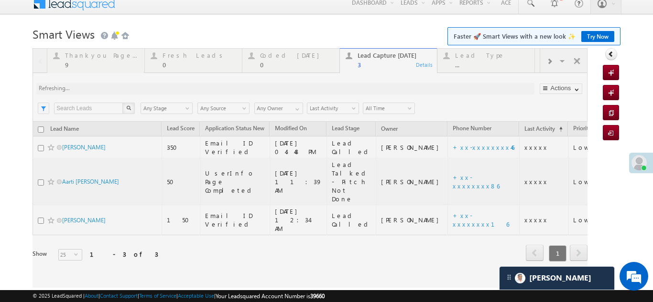
click at [179, 59] on div at bounding box center [309, 168] width 555 height 240
click at [177, 61] on div at bounding box center [309, 168] width 555 height 240
click at [281, 53] on div at bounding box center [309, 168] width 555 height 240
click at [277, 58] on div at bounding box center [309, 168] width 555 height 240
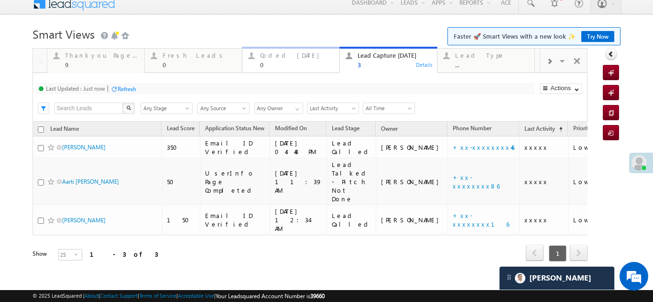
click at [278, 59] on div "Coded Today 0" at bounding box center [297, 59] width 74 height 19
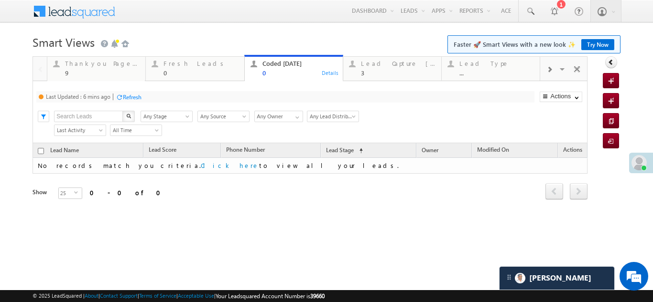
click at [141, 98] on div "Refresh" at bounding box center [132, 97] width 19 height 7
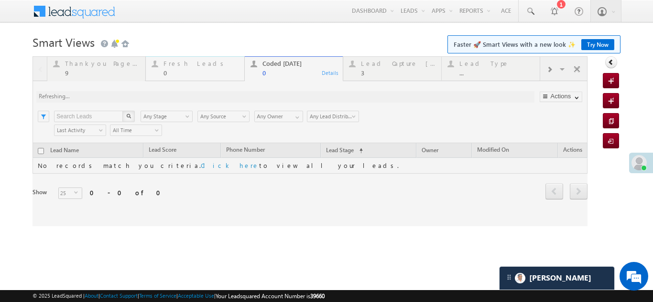
click at [185, 66] on div "Fresh Leads" at bounding box center [200, 64] width 75 height 8
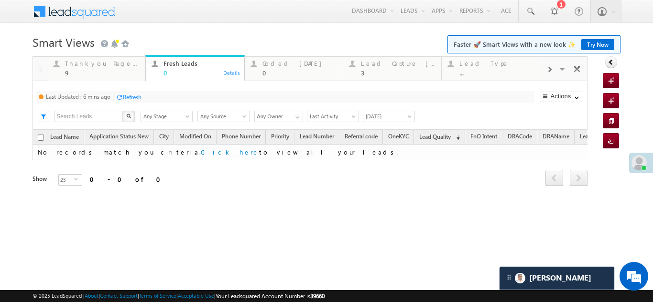
click at [135, 96] on div "Refresh" at bounding box center [132, 97] width 19 height 7
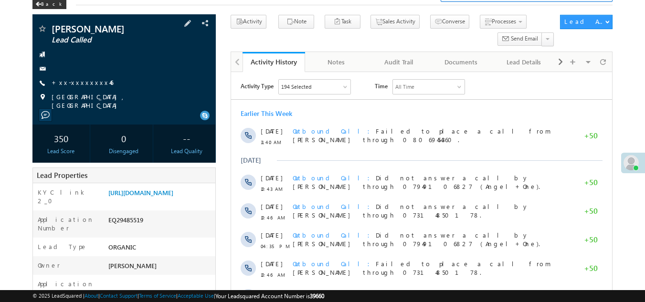
scroll to position [48, 0]
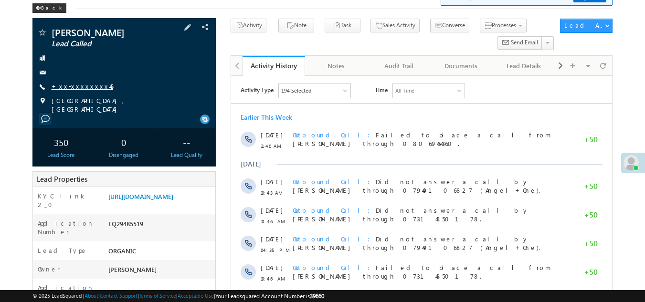
click at [73, 88] on link "+xx-xxxxxxxx46" at bounding box center [83, 86] width 62 height 8
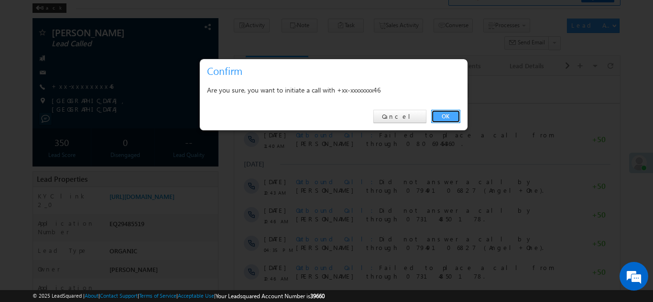
click at [450, 114] on link "OK" at bounding box center [445, 116] width 29 height 13
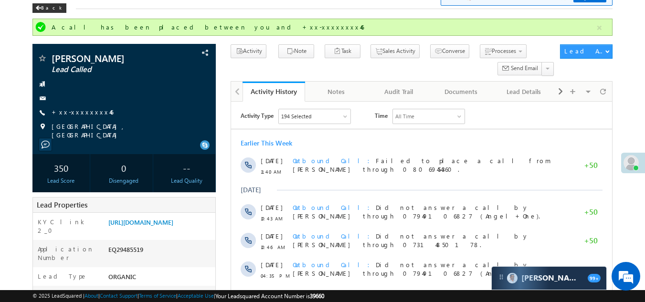
scroll to position [0, 0]
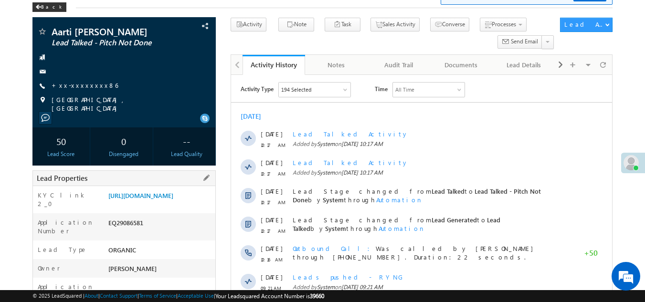
scroll to position [48, 0]
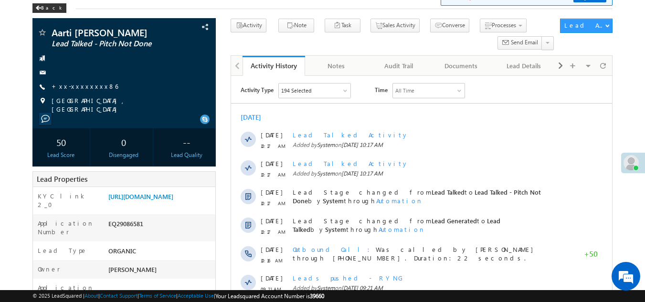
drag, startPoint x: 373, startPoint y: 273, endPoint x: 332, endPoint y: 121, distance: 157.7
click at [332, 121] on div "[DATE]" at bounding box center [421, 117] width 381 height 9
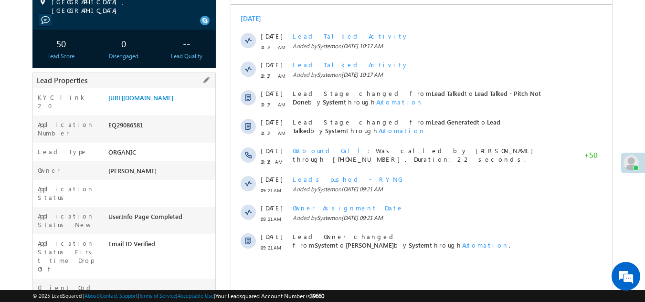
scroll to position [143, 0]
